Goal: Information Seeking & Learning: Learn about a topic

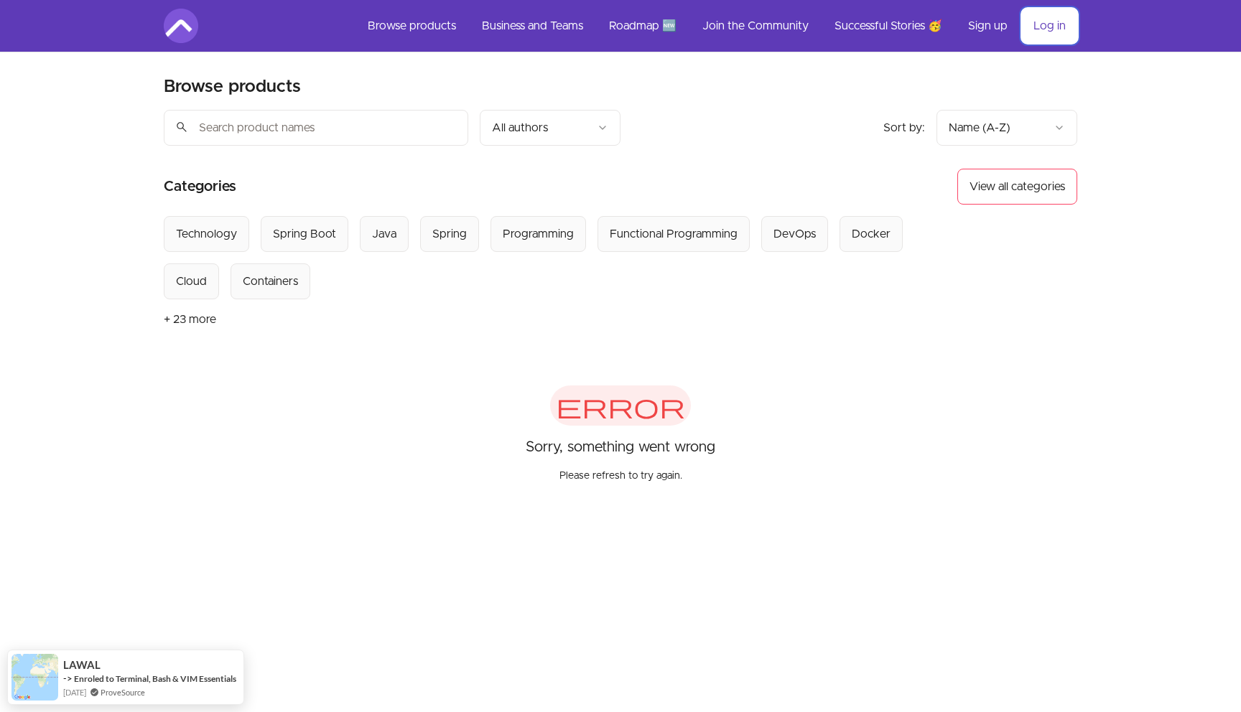
click at [1035, 36] on link "Log in" at bounding box center [1049, 26] width 55 height 34
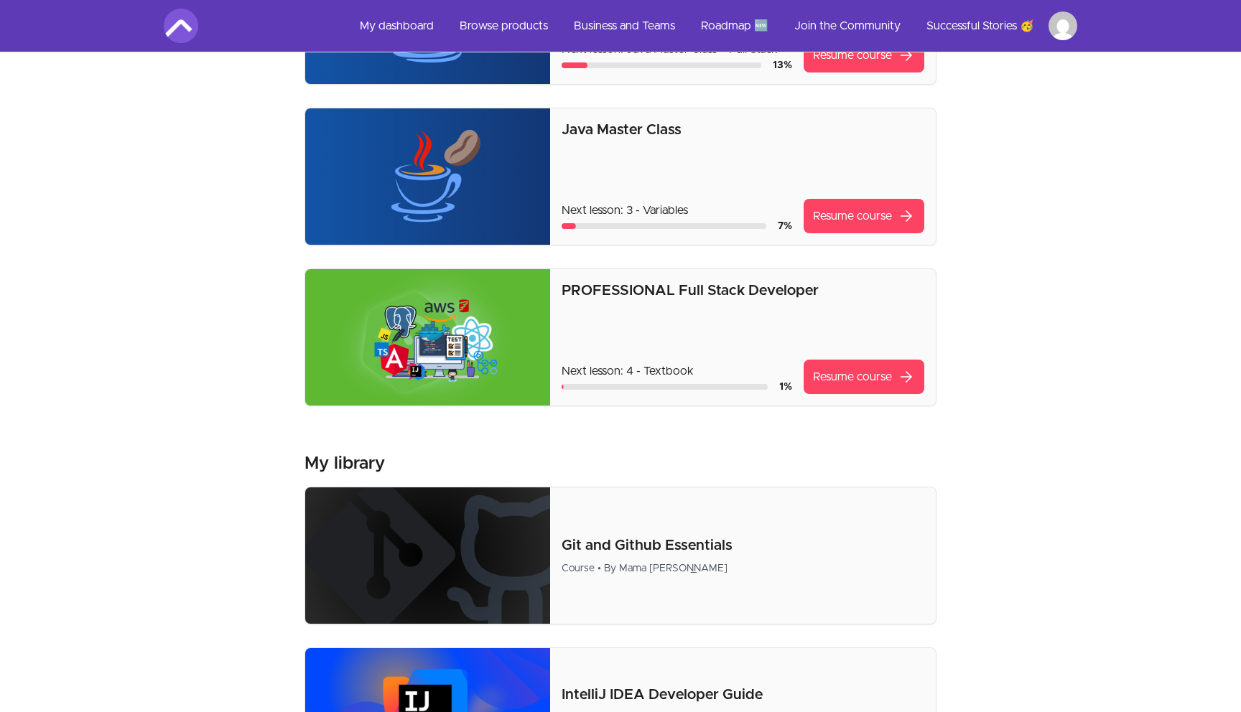
scroll to position [372, 0]
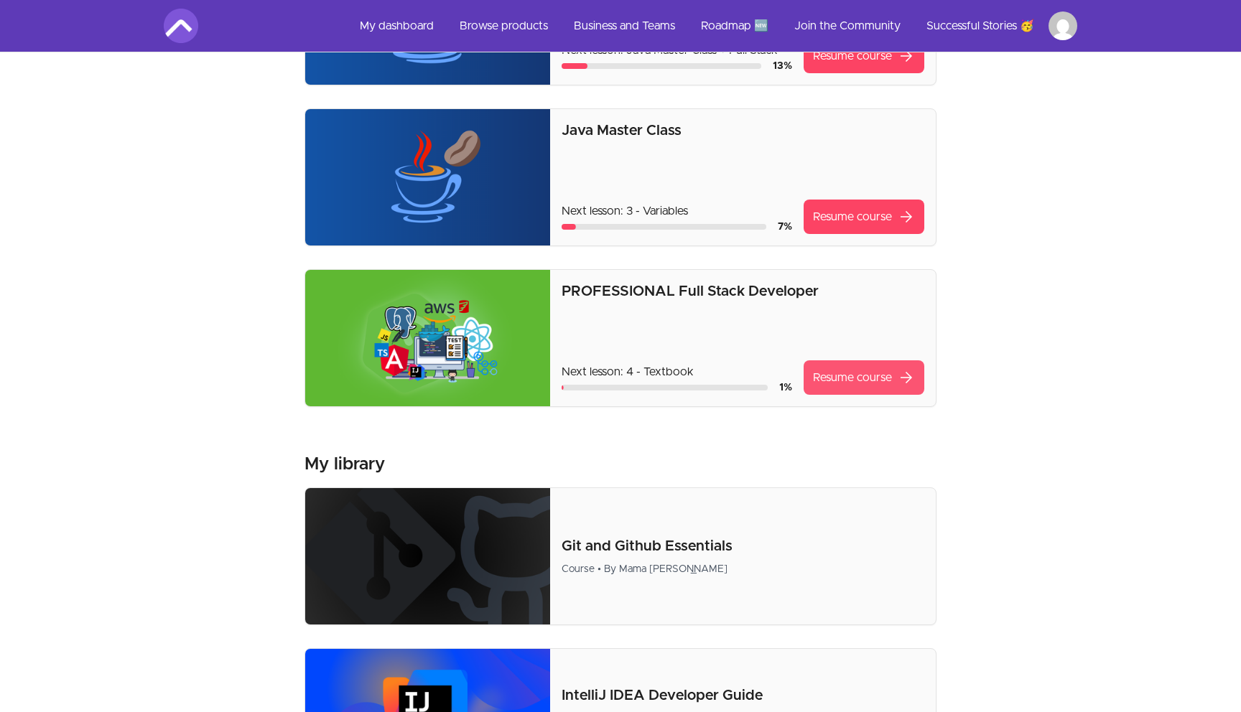
click at [836, 373] on link "Resume course arrow_forward" at bounding box center [863, 377] width 121 height 34
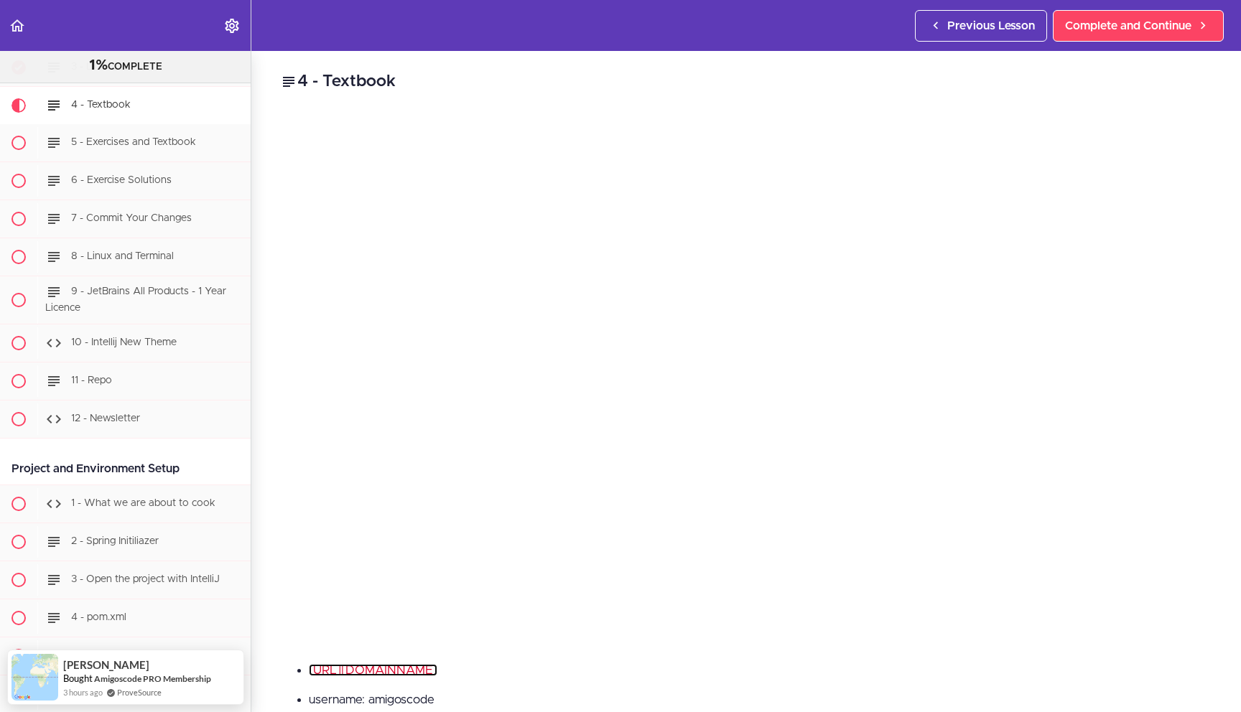
click at [431, 673] on link "https://textbook.amigoscode.com/" at bounding box center [373, 670] width 129 height 12
click at [526, 693] on li "username: amigoscode" at bounding box center [760, 700] width 903 height 19
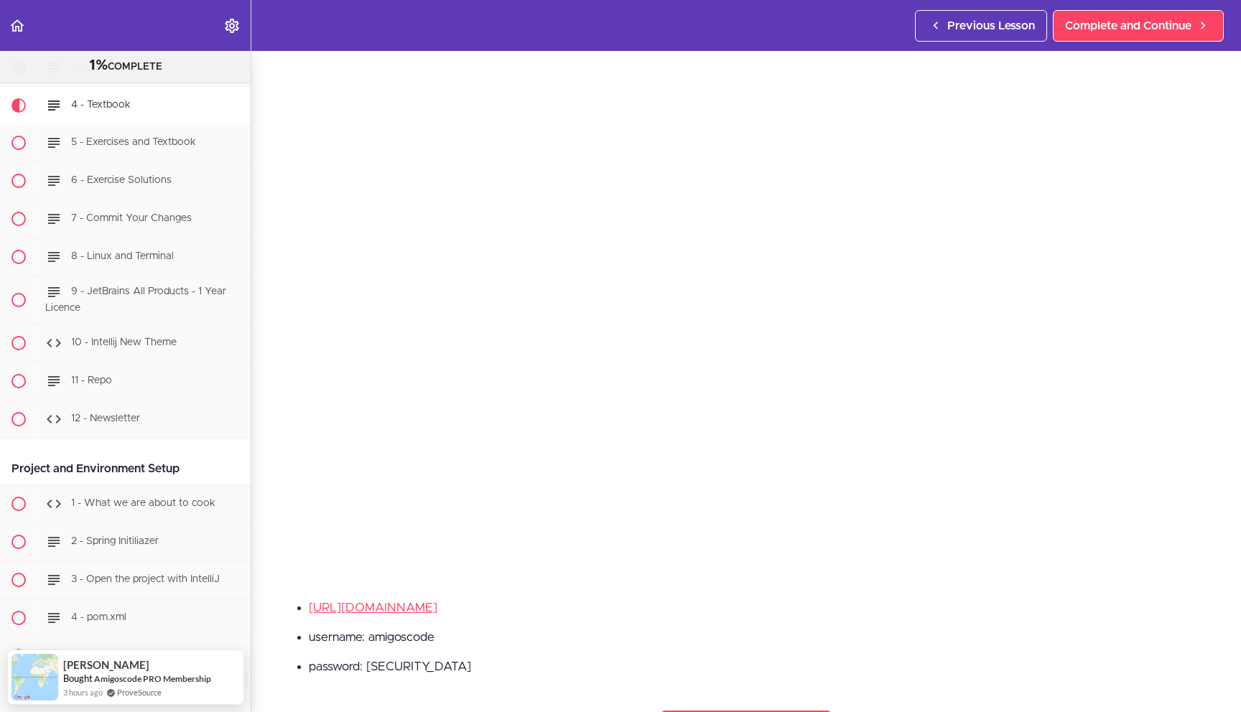
scroll to position [63, 0]
click at [414, 642] on li "username: amigoscode" at bounding box center [760, 636] width 903 height 19
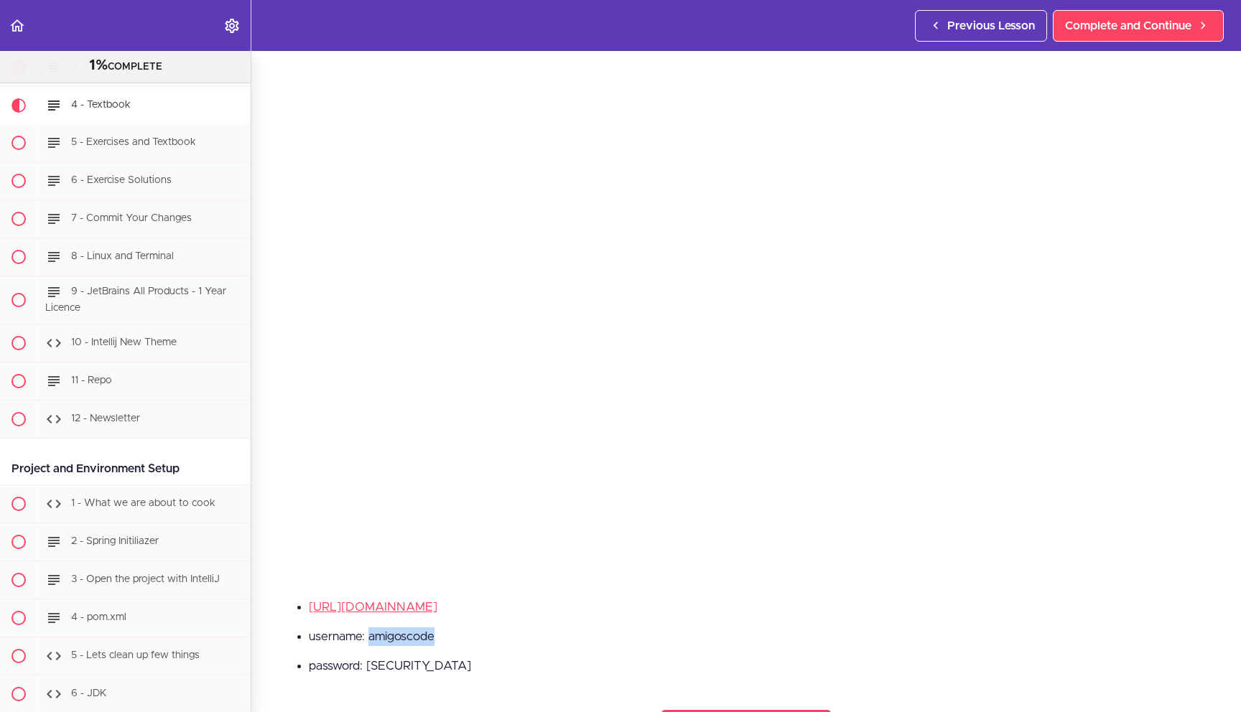
scroll to position [55, 0]
copy li "amigoscode"
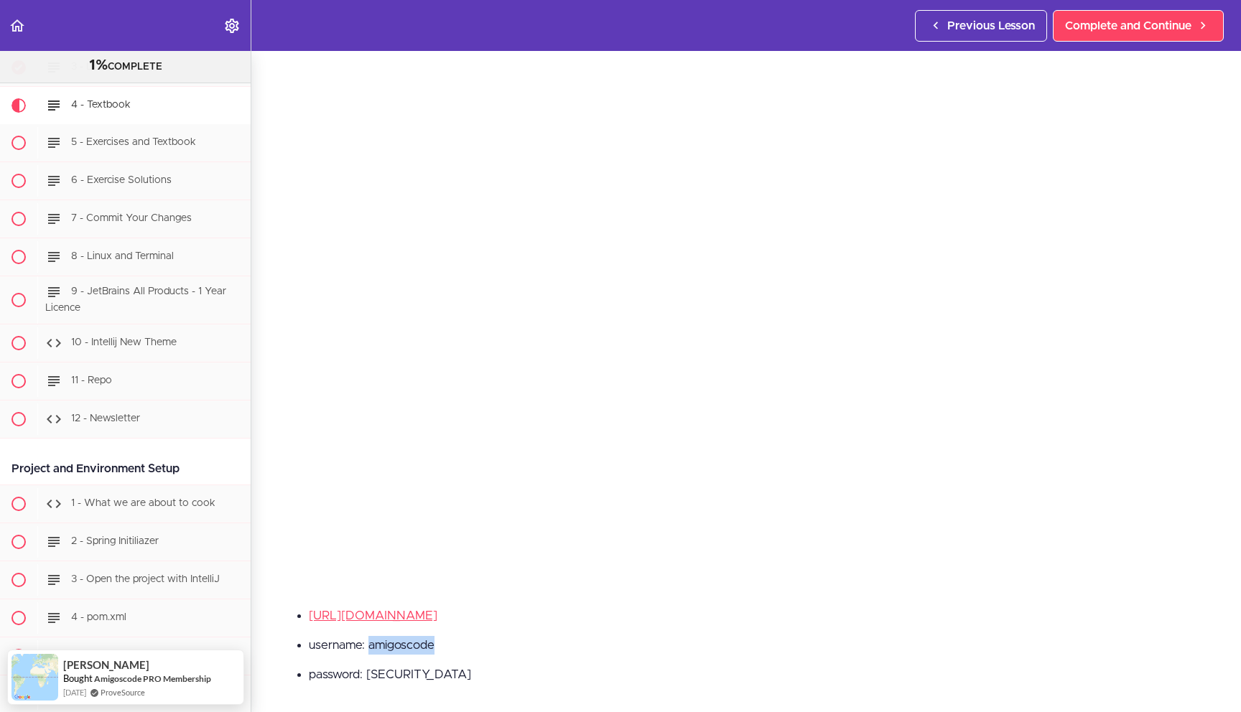
click at [517, 654] on li "username: amigoscode" at bounding box center [760, 645] width 903 height 19
click at [434, 646] on li "username: amigoscode" at bounding box center [760, 645] width 903 height 19
click at [424, 646] on li "username: amigoscode" at bounding box center [760, 645] width 903 height 19
copy li "amigoscode"
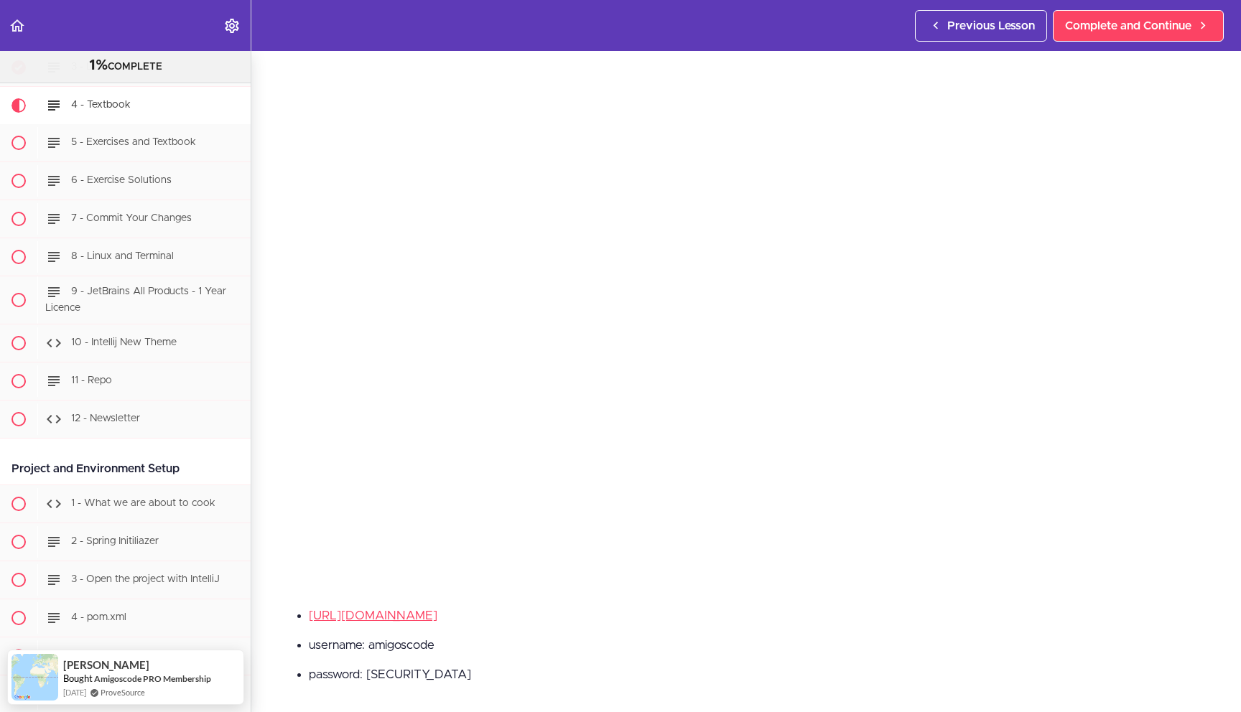
click at [401, 679] on li "password: butterandjam" at bounding box center [760, 675] width 903 height 19
copy li "butterandjam"
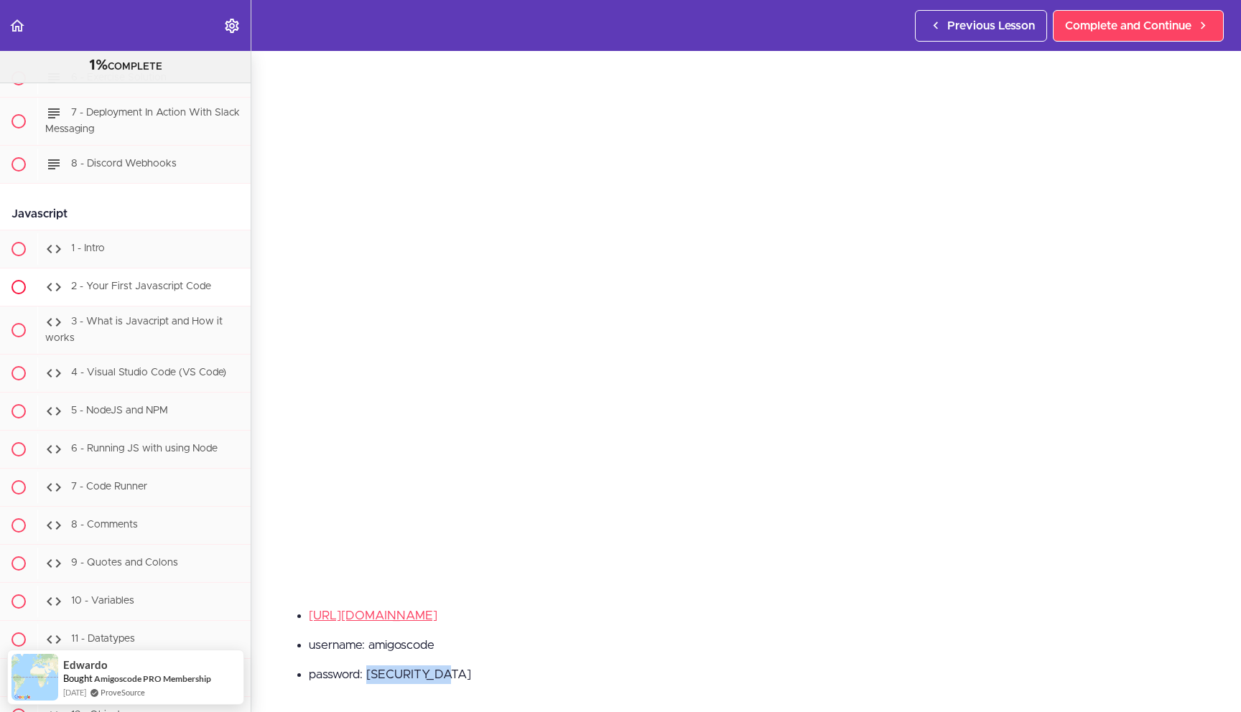
scroll to position [13761, 0]
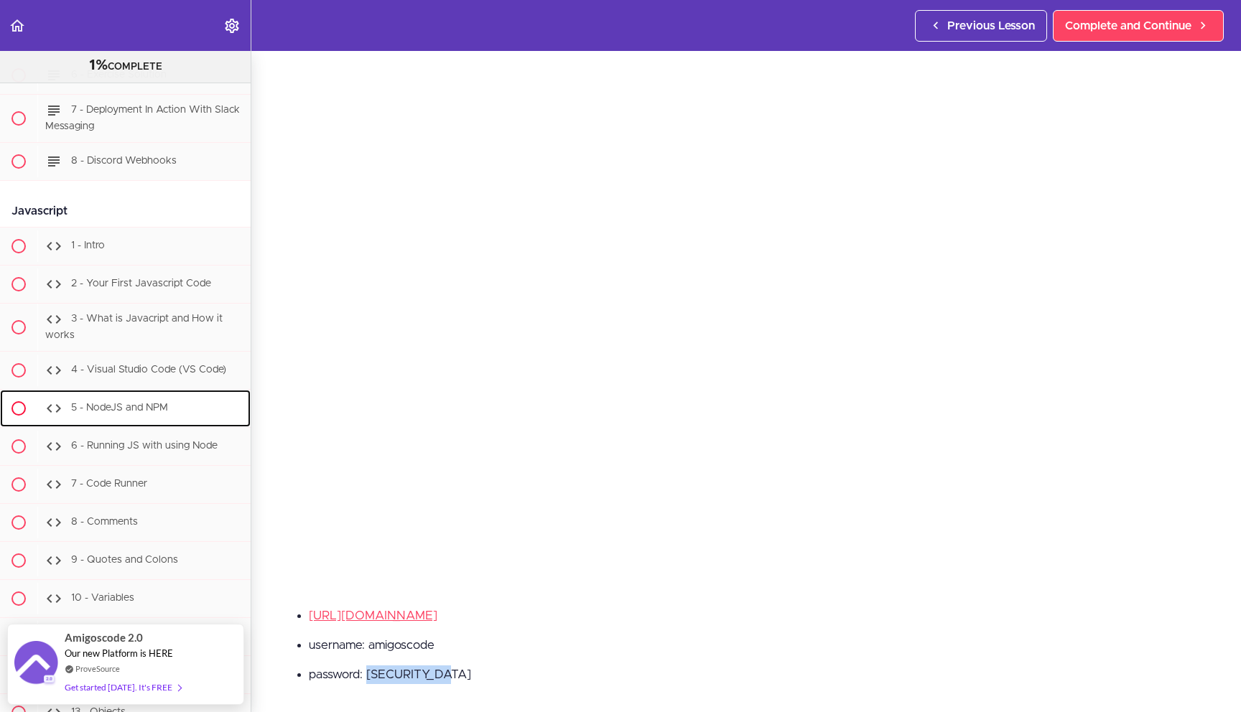
click at [163, 411] on div "5 - NodeJS and NPM" at bounding box center [143, 409] width 213 height 32
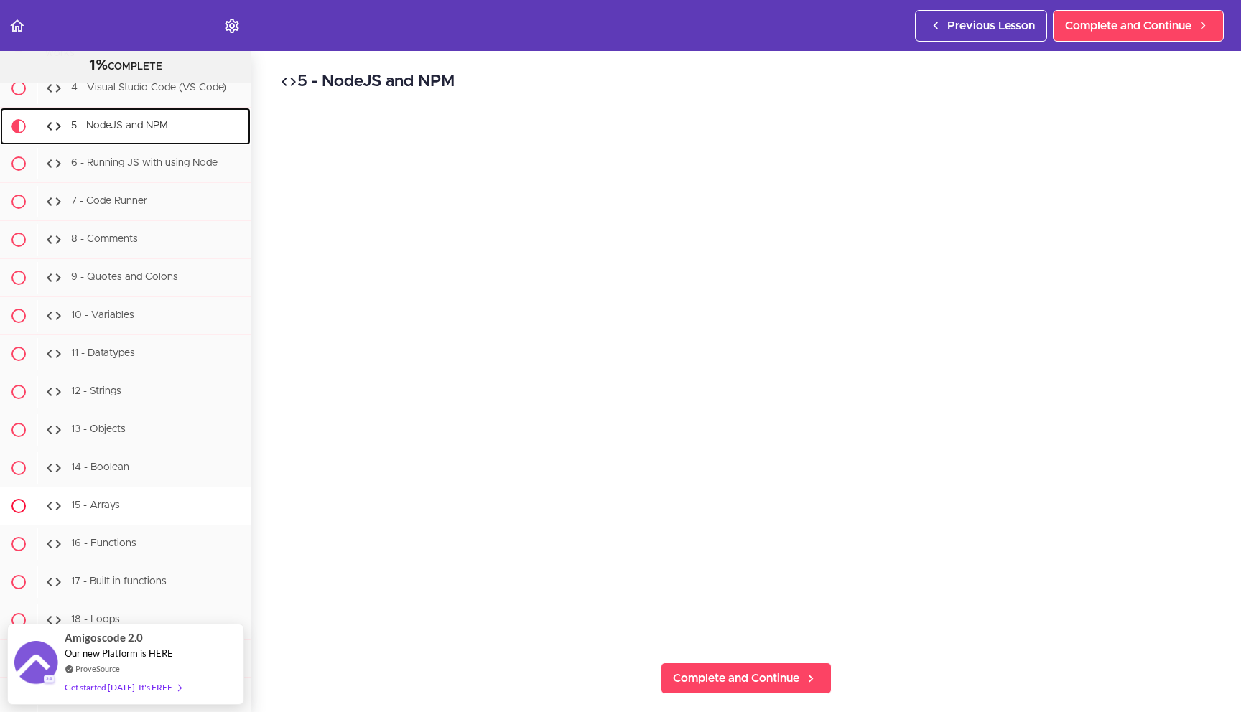
scroll to position [14009, 0]
